Goal: Task Accomplishment & Management: Manage account settings

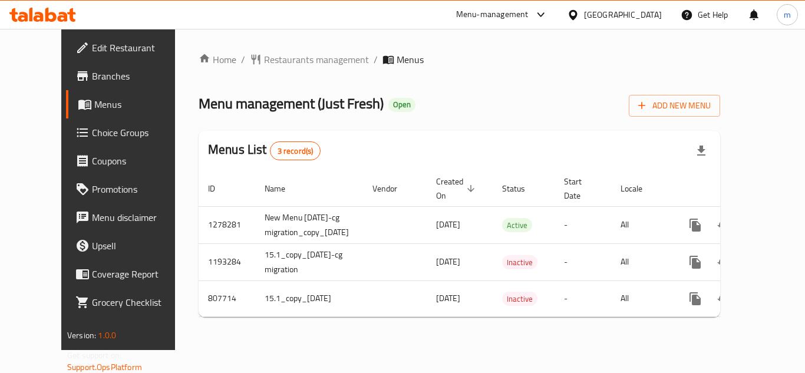
click at [61, 132] on div "Edit Restaurant Branches Menus Choice Groups Coupons Promotions Menu disclaimer…" at bounding box center [402, 189] width 682 height 321
click at [92, 132] on span "Choice Groups" at bounding box center [139, 133] width 94 height 14
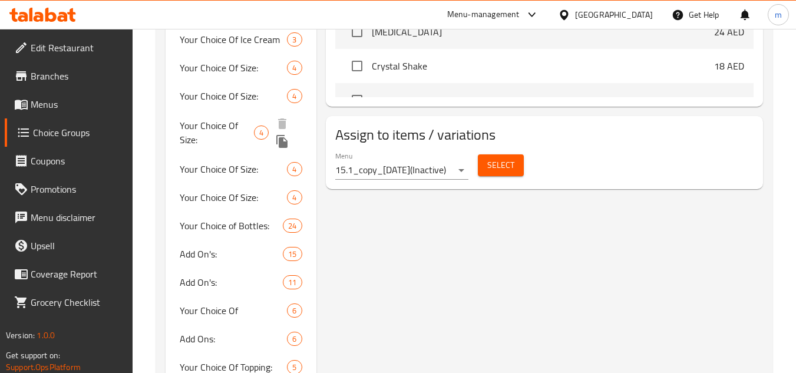
scroll to position [648, 0]
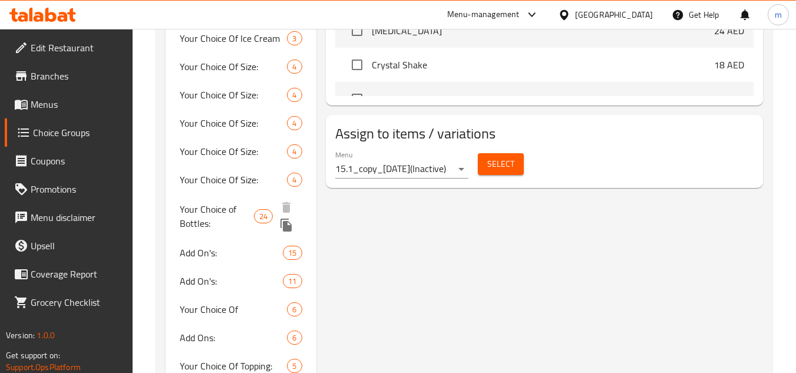
click at [203, 226] on span "Your Choice of Bottles:" at bounding box center [217, 216] width 74 height 28
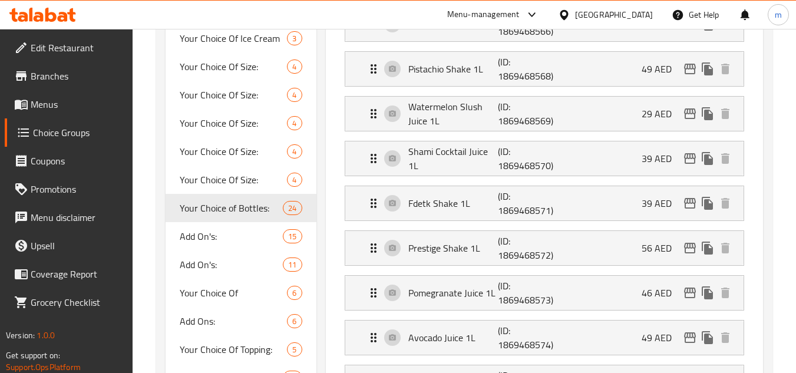
type input "Your Choice of Bottles:"
type input "إختيارك من الغرشات:"
type input "1"
type input "23"
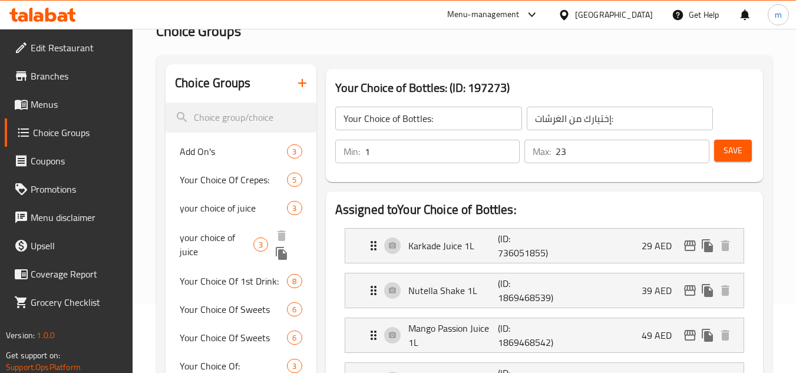
scroll to position [118, 0]
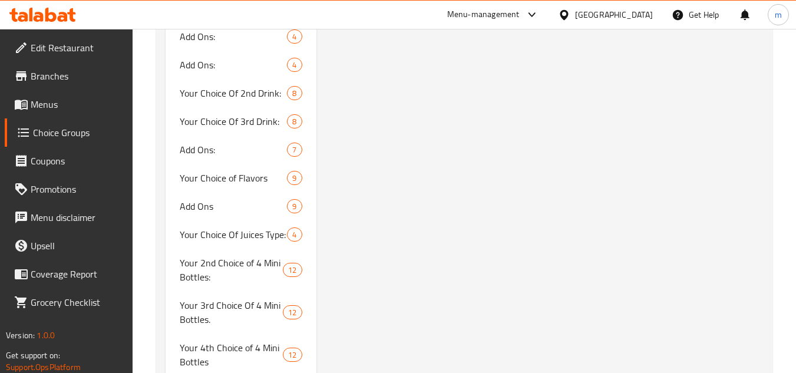
scroll to position [5760, 0]
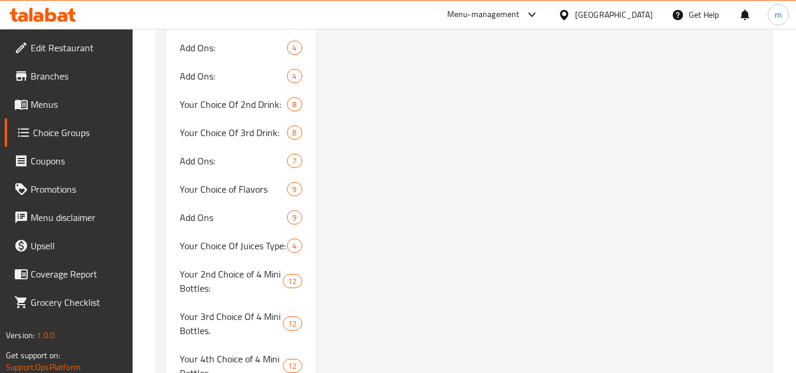
click at [47, 19] on icon at bounding box center [50, 15] width 11 height 14
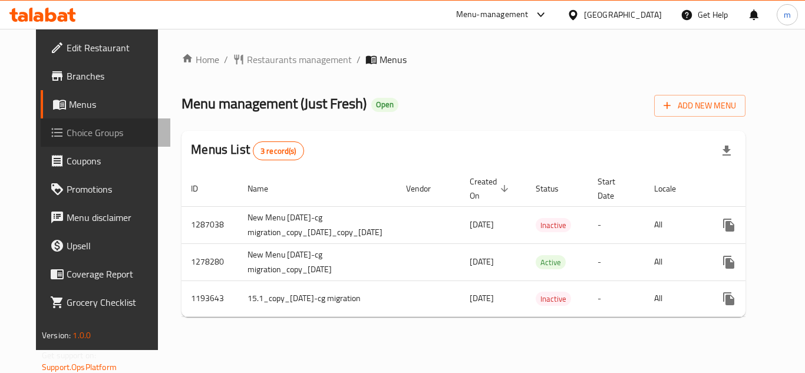
click at [67, 138] on span "Choice Groups" at bounding box center [114, 133] width 94 height 14
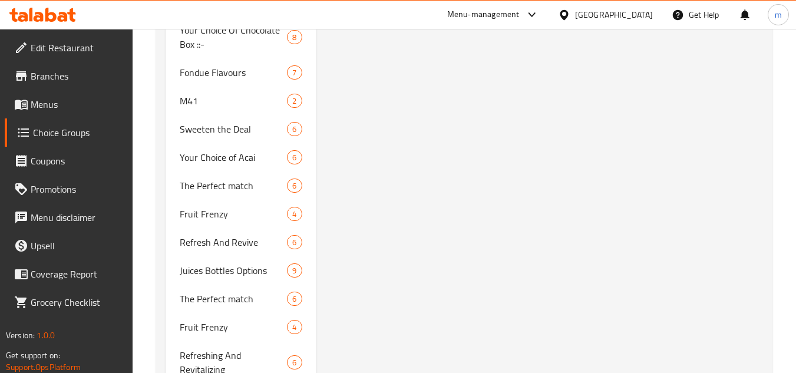
scroll to position [2403, 0]
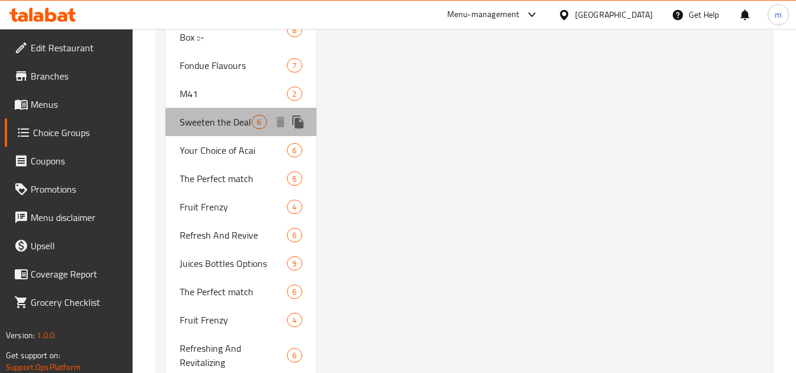
click at [215, 121] on span "Sweeten the Deal" at bounding box center [216, 122] width 72 height 14
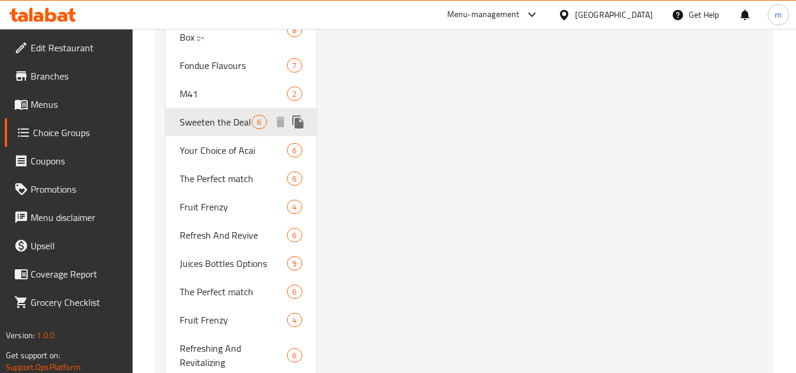
type input "Sweeten the Deal"
type input "زيدها حلا"
type input "0"
type input "6"
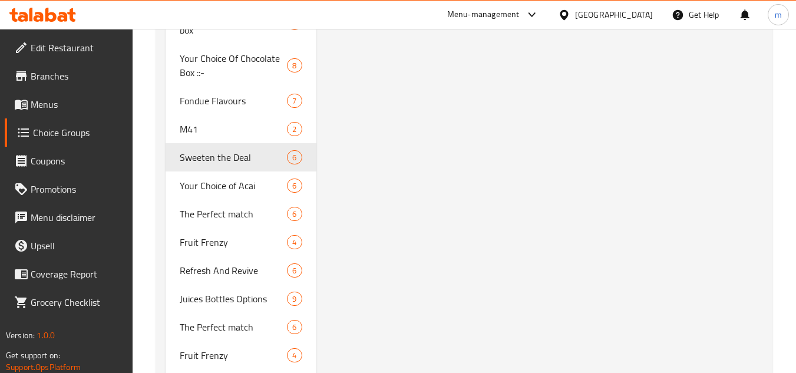
scroll to position [2369, 0]
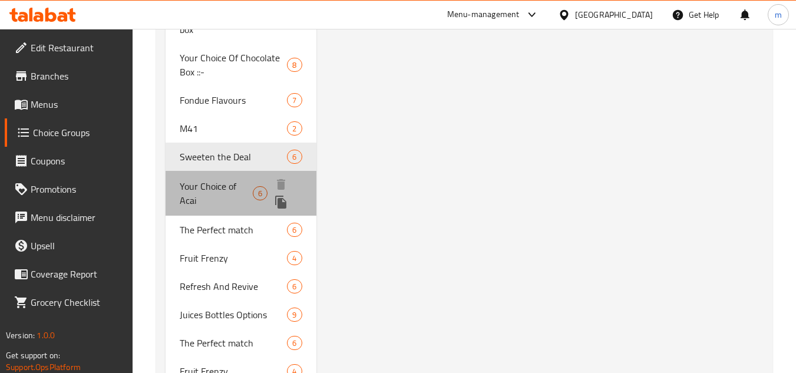
click at [219, 185] on span "Your Choice of Acai" at bounding box center [216, 193] width 73 height 28
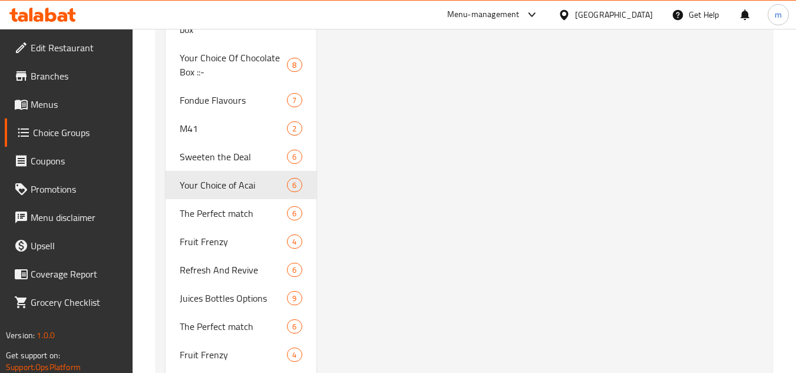
type input "Your Choice of Acai"
type input "اختيارك من الاساي"
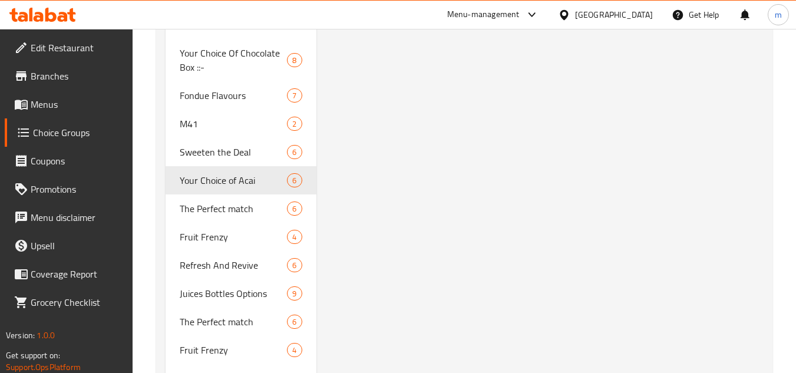
scroll to position [2371, 0]
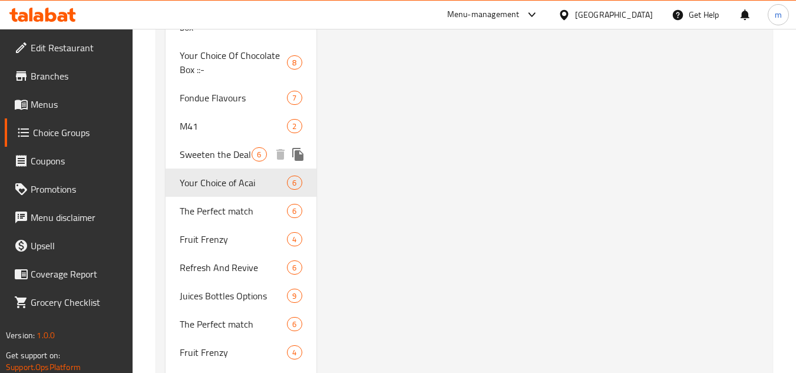
click at [205, 157] on span "Sweeten the Deal" at bounding box center [216, 154] width 72 height 14
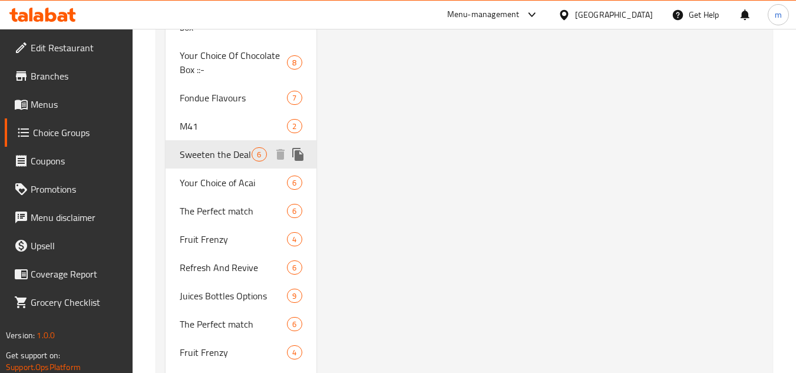
type input "Sweeten the Deal"
type input "زيدها حلا"
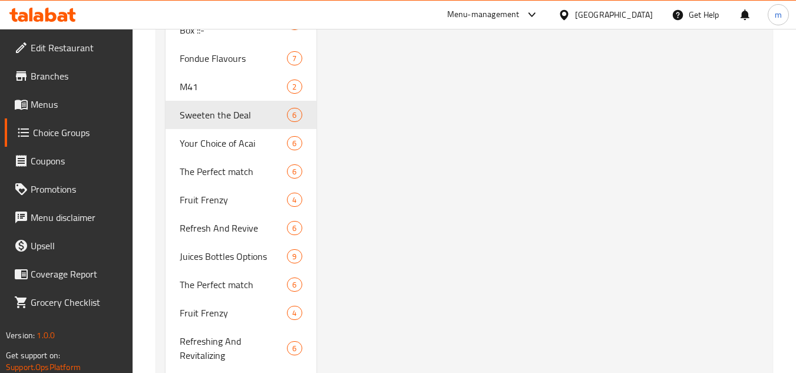
scroll to position [2442, 0]
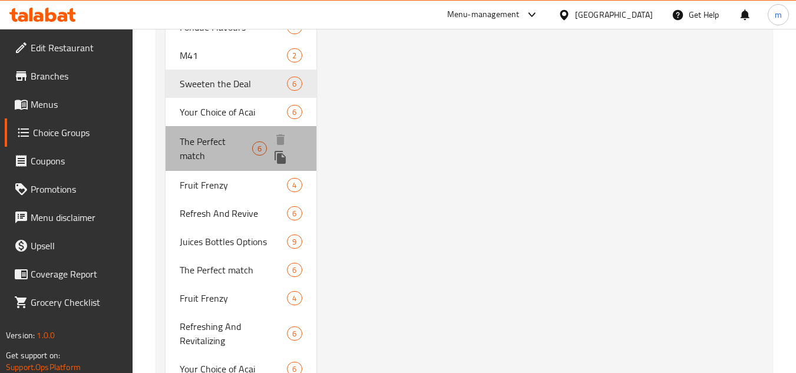
click at [215, 142] on span "The Perfect match" at bounding box center [216, 148] width 72 height 28
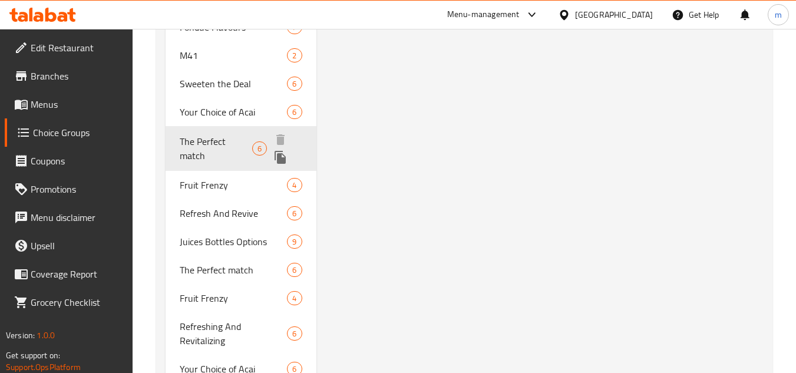
type input "The Perfect match"
type input "تطابق مثالي"
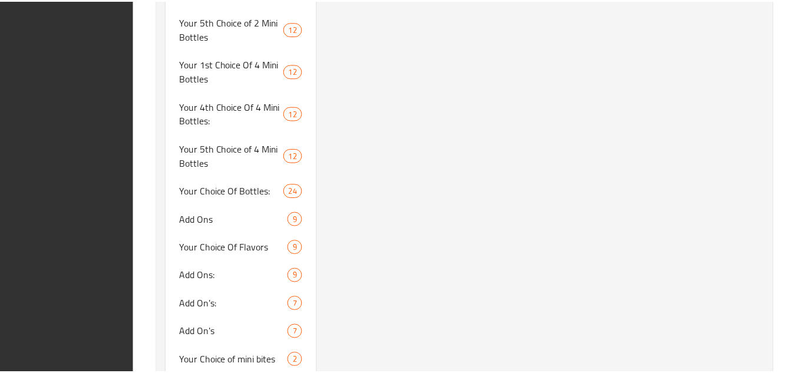
scroll to position [7707, 0]
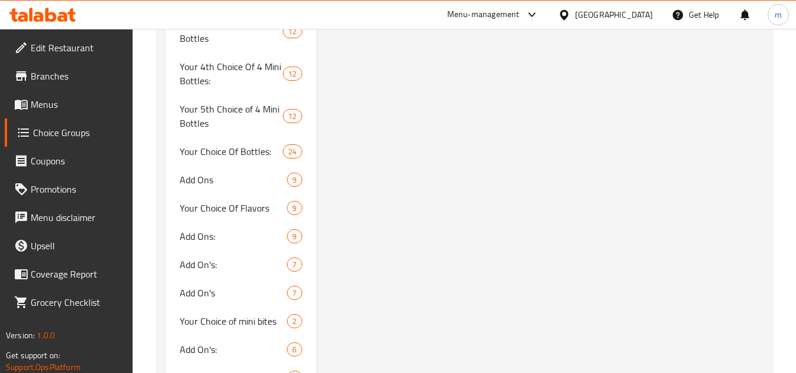
drag, startPoint x: 362, startPoint y: 166, endPoint x: 349, endPoint y: 2, distance: 164.9
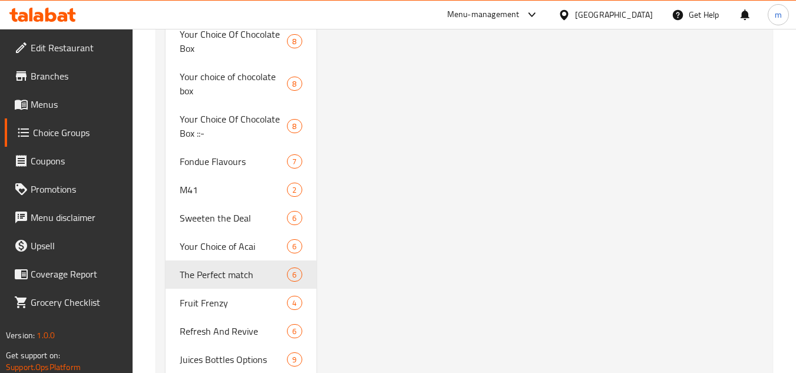
scroll to position [2307, 0]
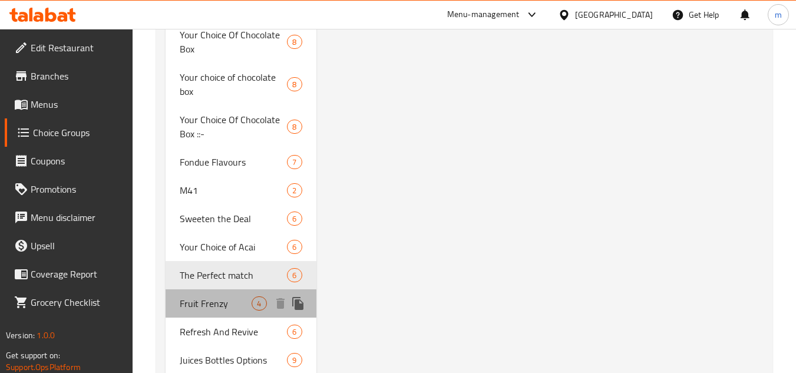
click at [209, 304] on span "Fruit Frenzy" at bounding box center [216, 303] width 72 height 14
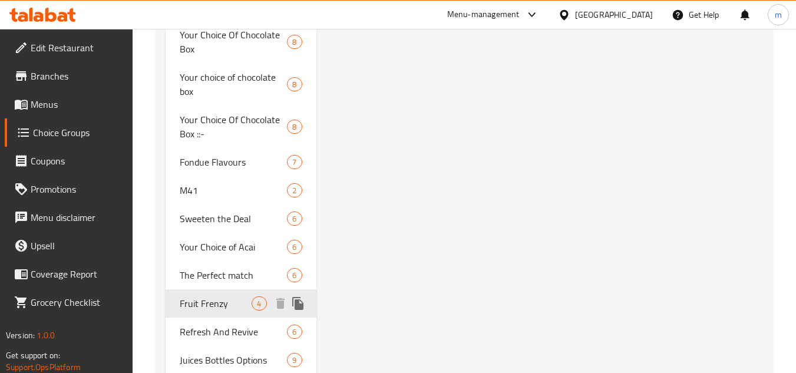
type input "Fruit Frenzy"
type input "انتعاش الفواكة"
type input "4"
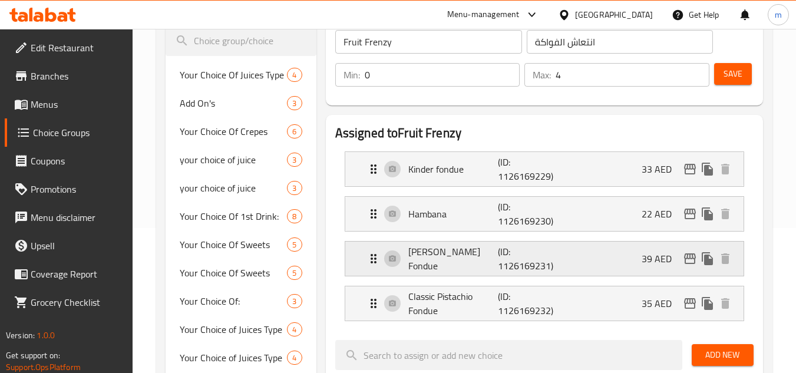
scroll to position [118, 0]
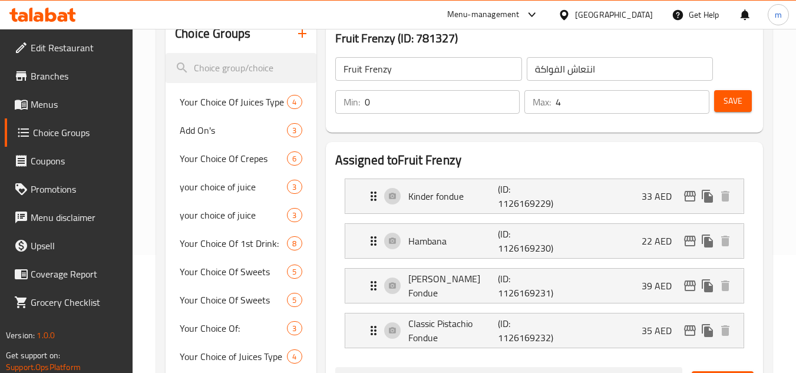
click at [657, 114] on input "4" at bounding box center [633, 102] width 154 height 24
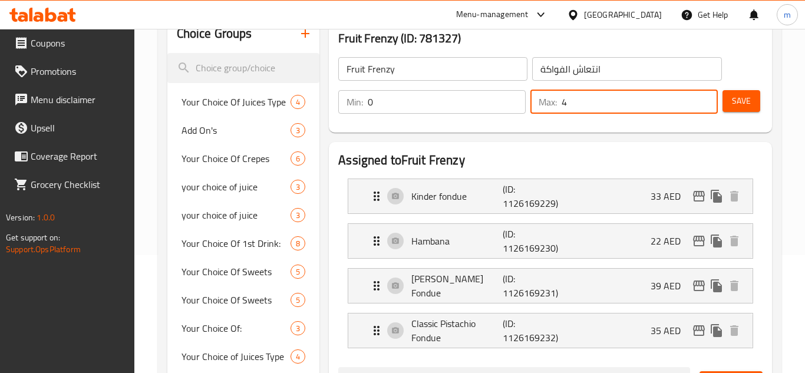
click at [731, 47] on div "Fruit Frenzy ​ انتعاش الفواكة ​ Min: 0 ​ Max: 4 ​ Save" at bounding box center [551, 85] width 434 height 85
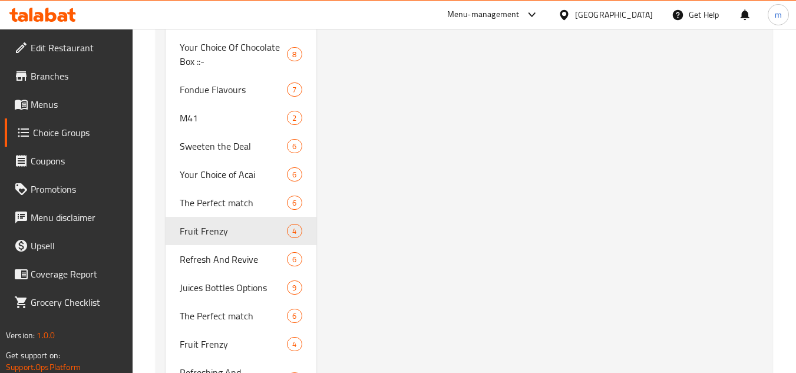
scroll to position [2416, 0]
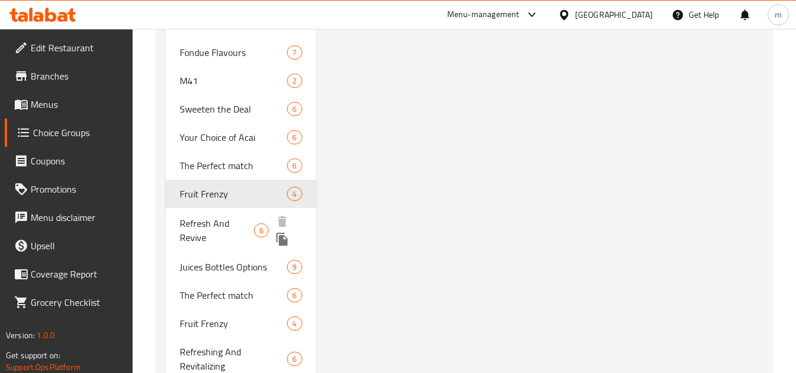
click at [213, 230] on span "Refresh And Revive" at bounding box center [217, 230] width 74 height 28
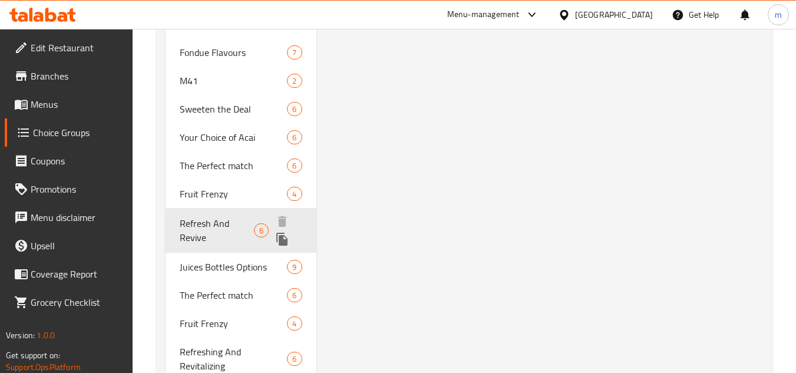
type input "Refresh And Revive"
type input "ينعش وإحياء"
type input "6"
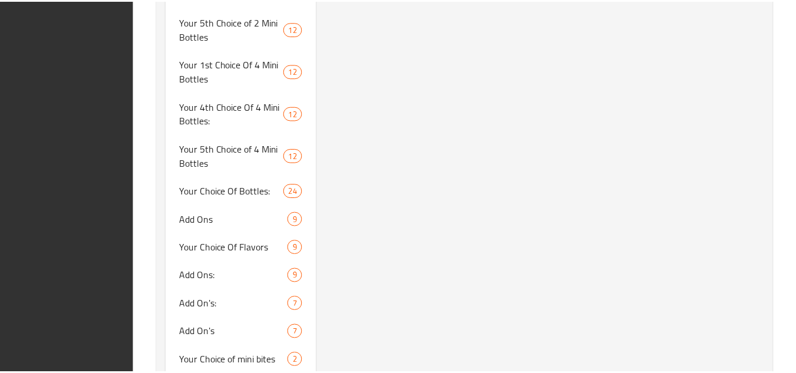
scroll to position [7707, 0]
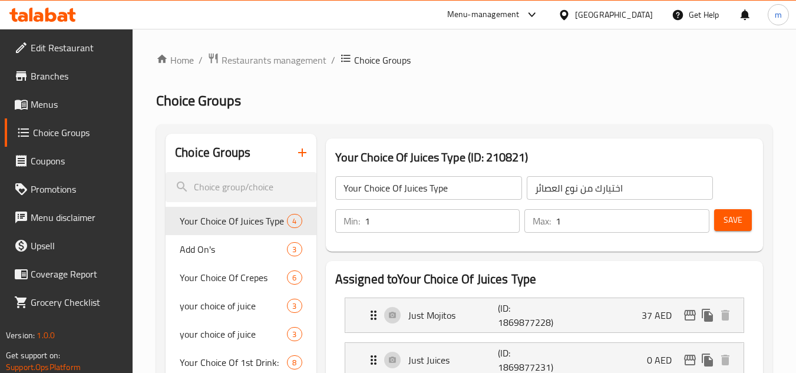
click at [67, 14] on icon at bounding box center [63, 17] width 10 height 10
